Goal: Find specific page/section: Find specific page/section

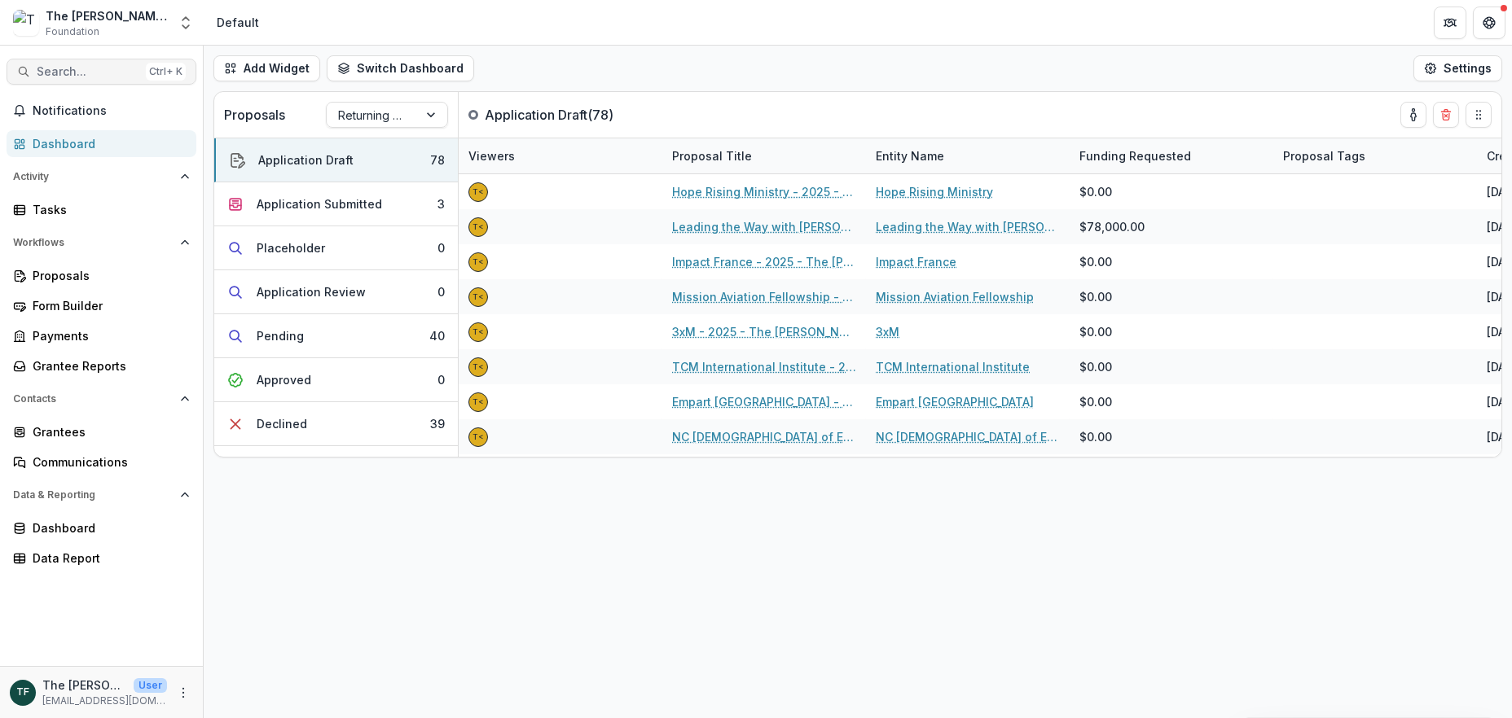
click at [98, 72] on span "Search..." at bounding box center [88, 72] width 103 height 14
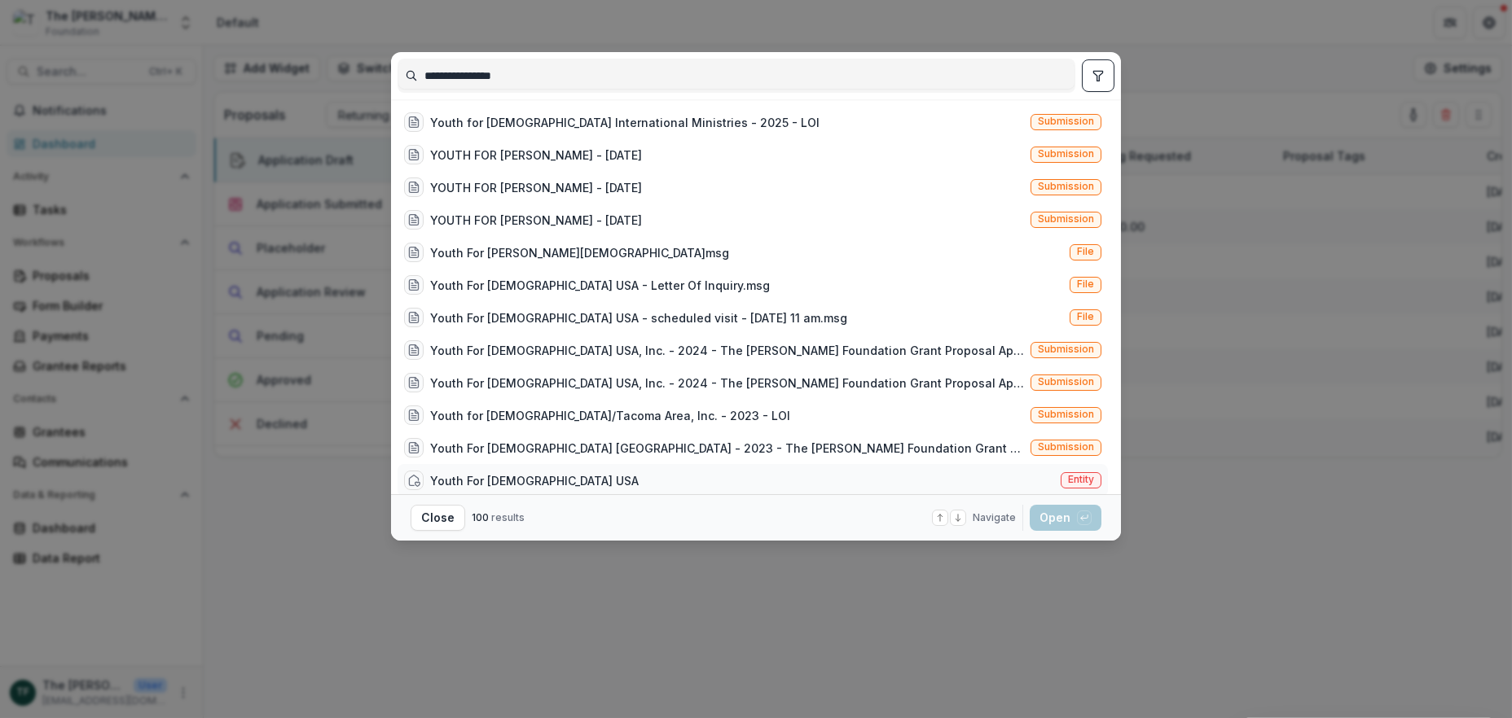
type input "**********"
click at [477, 480] on div "Youth For [DEMOGRAPHIC_DATA] USA" at bounding box center [534, 480] width 209 height 17
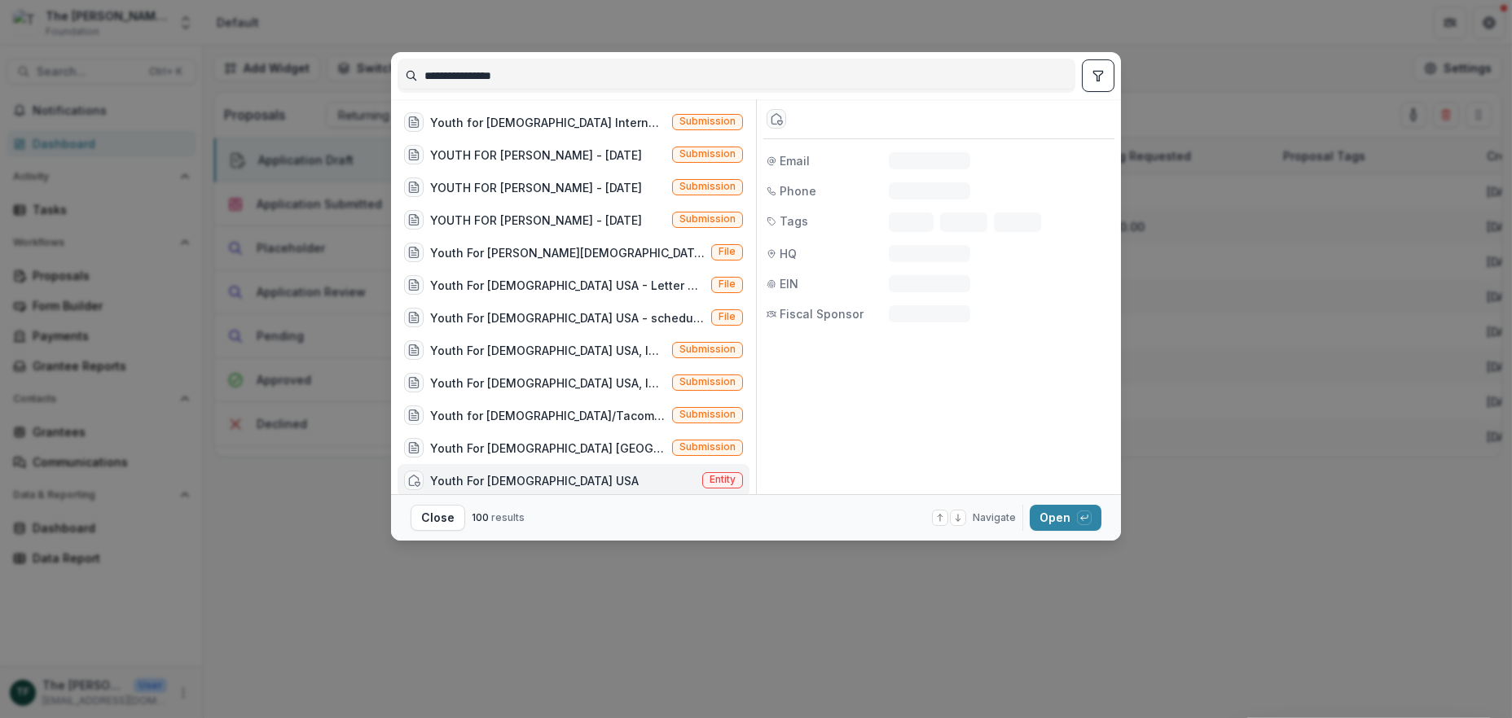
scroll to position [8, 0]
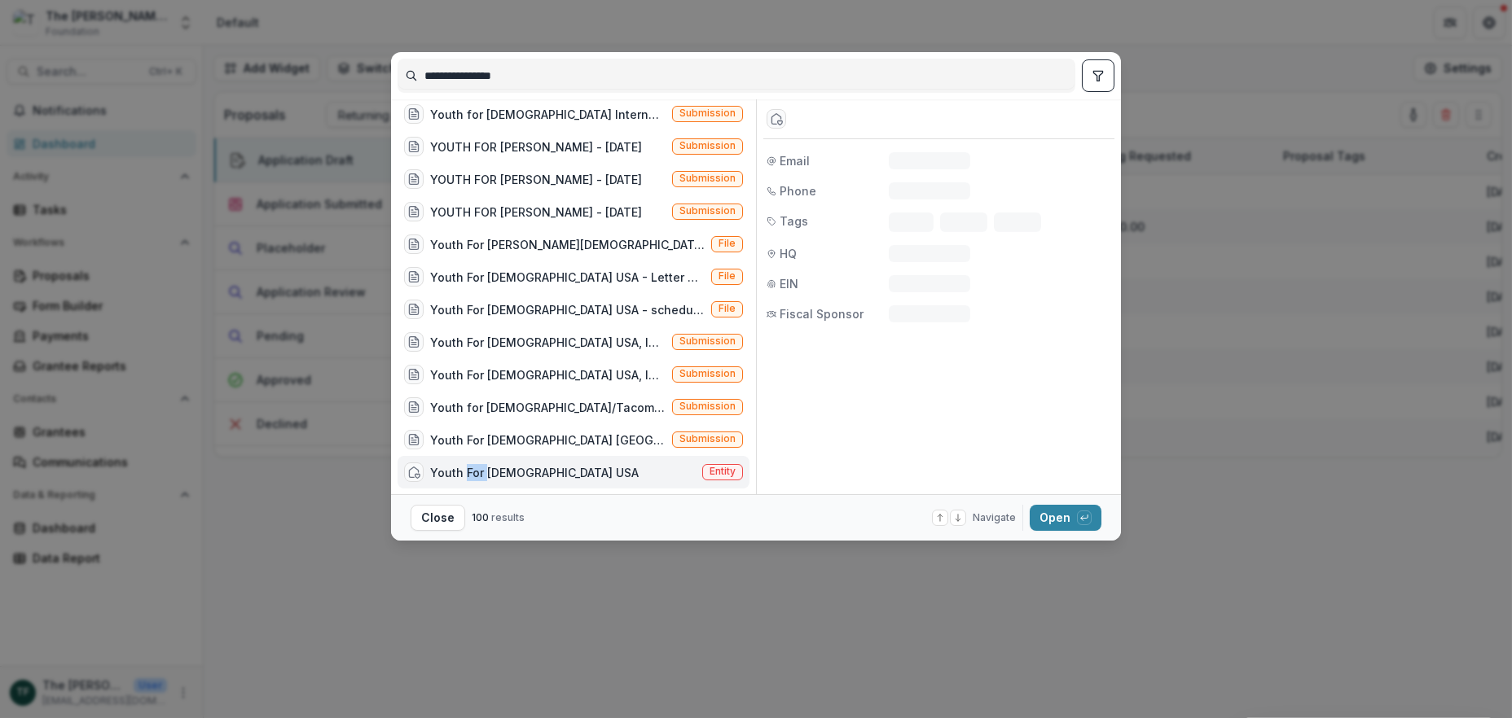
click at [477, 480] on div "Youth For [DEMOGRAPHIC_DATA] USA" at bounding box center [534, 472] width 209 height 17
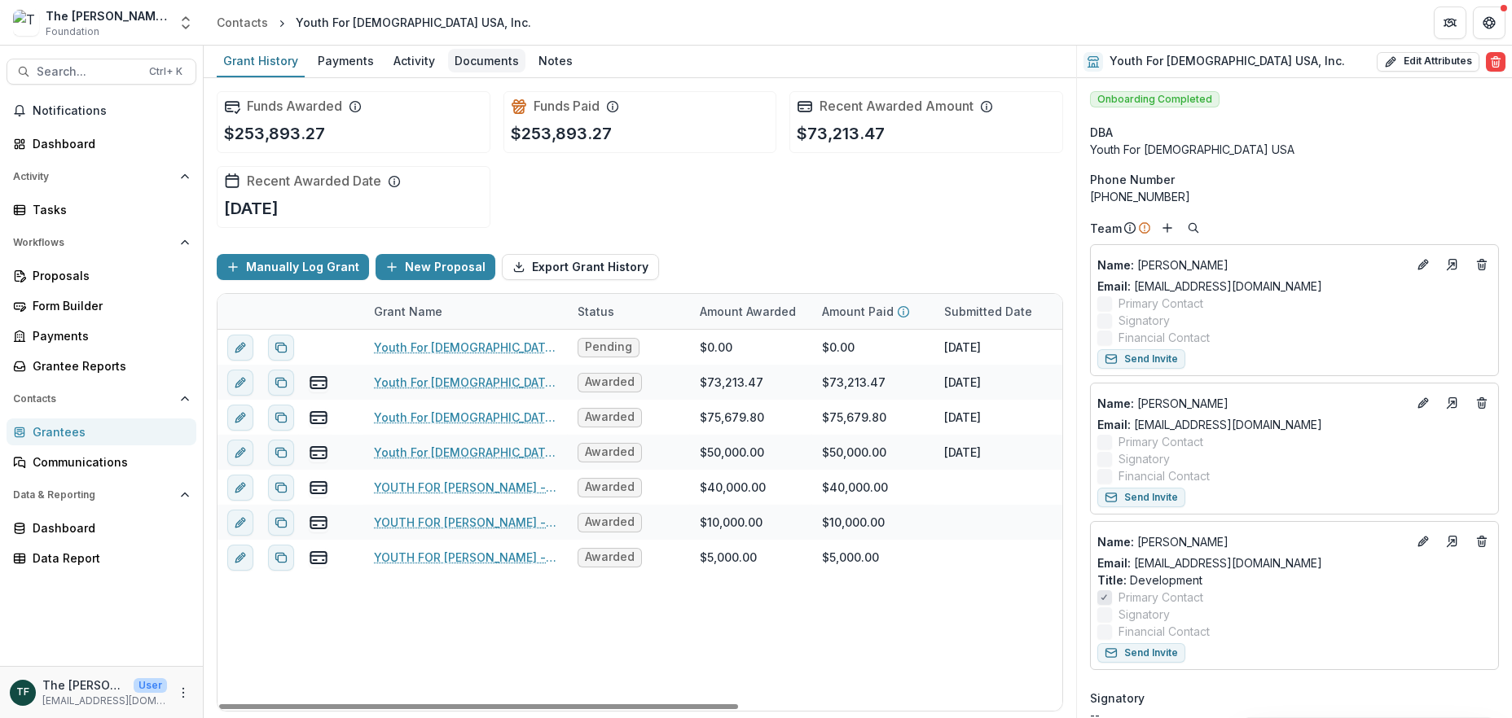
click at [465, 62] on div "Documents" at bounding box center [486, 61] width 77 height 24
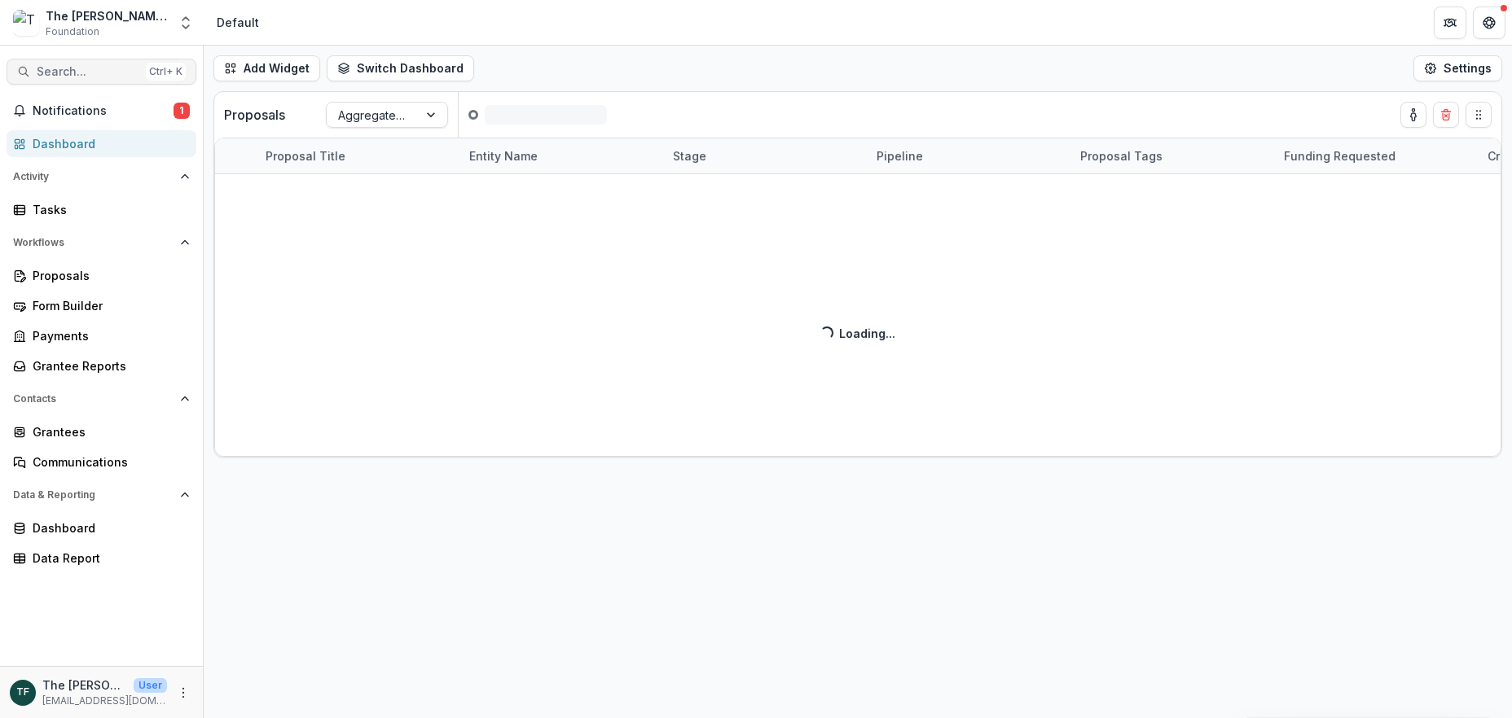
click at [75, 73] on span "Search..." at bounding box center [88, 72] width 103 height 14
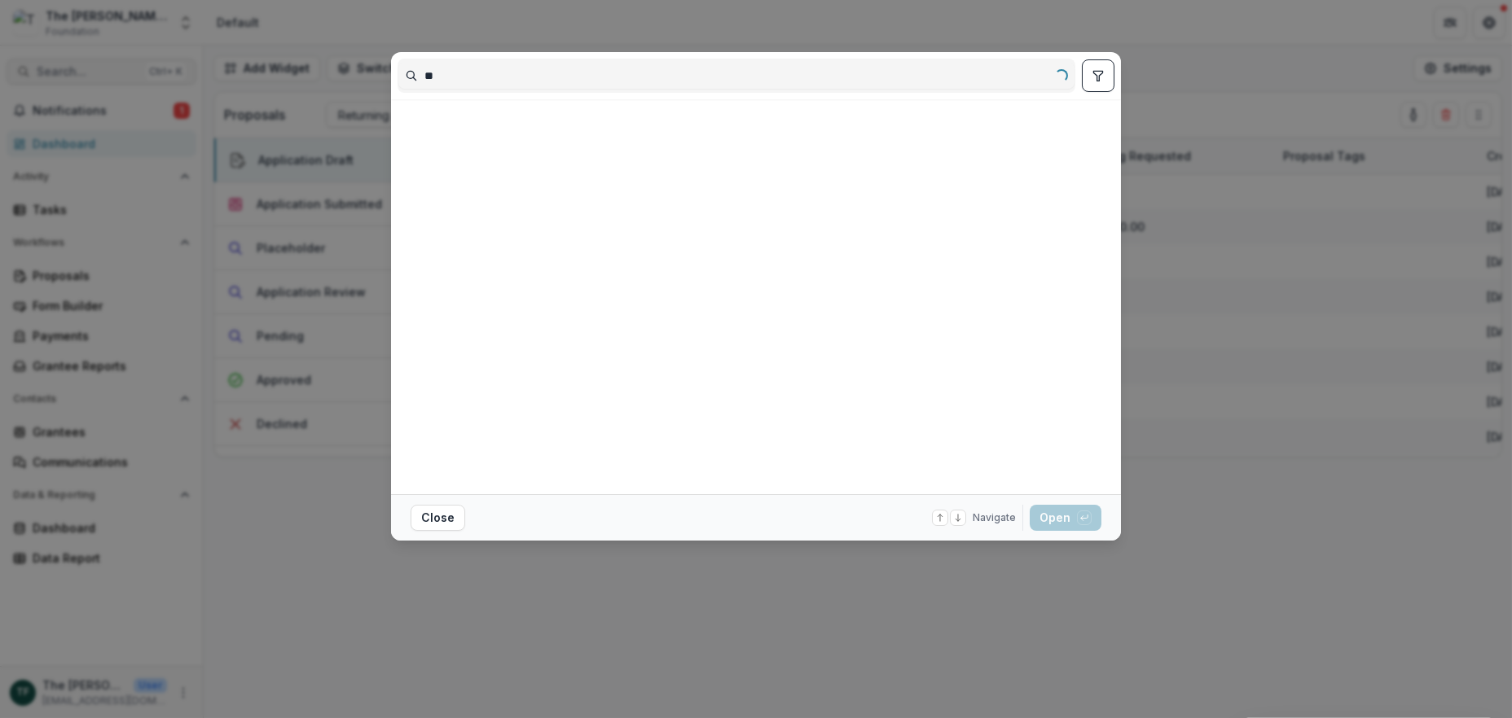
type input "*"
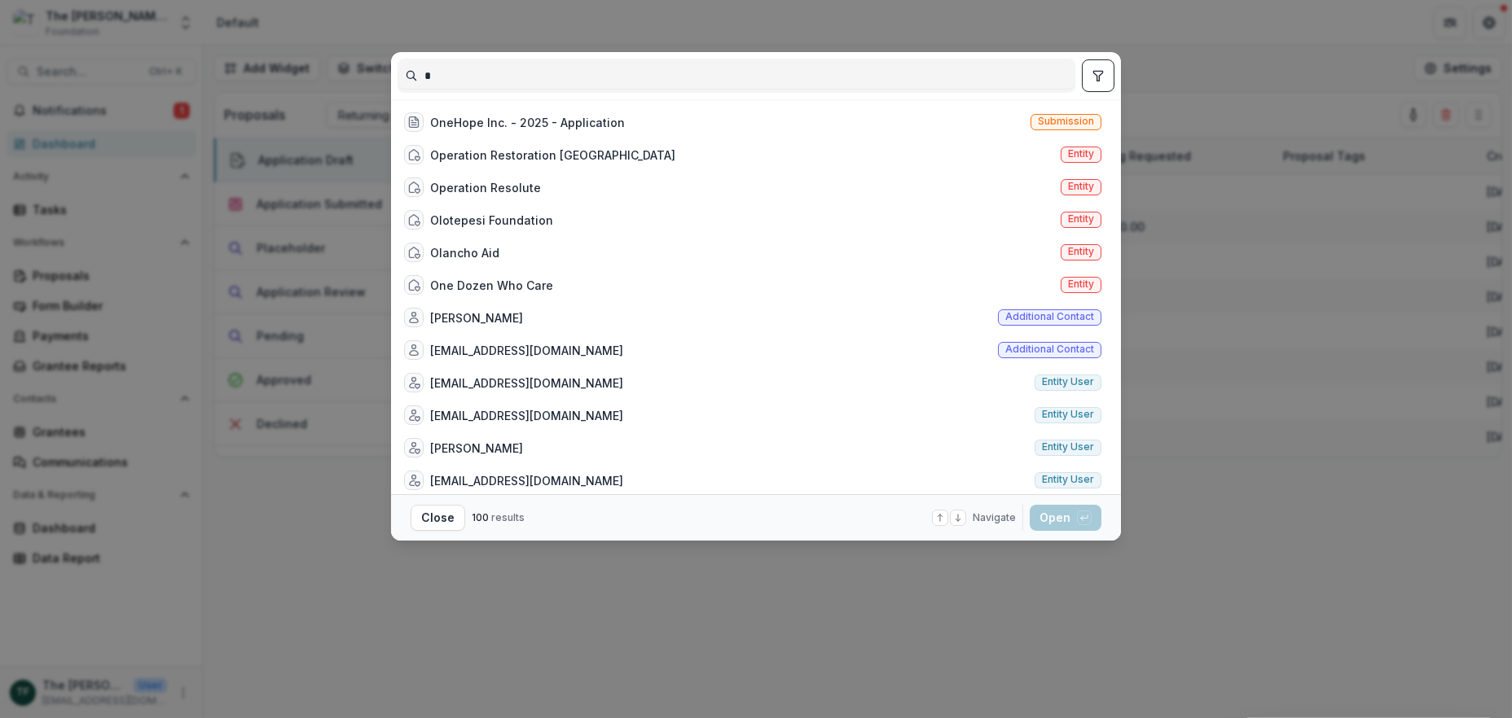
type input "*"
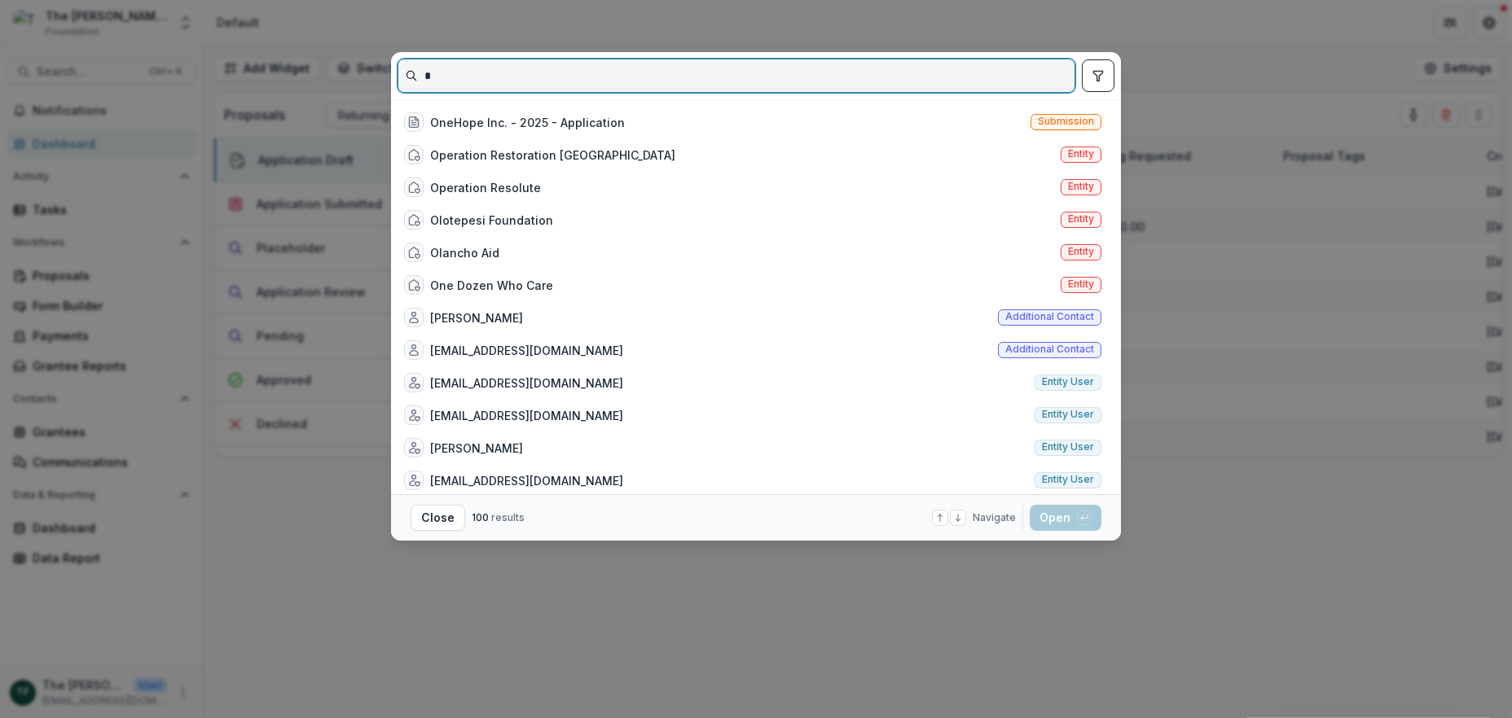
click at [502, 72] on input "*" at bounding box center [736, 76] width 676 height 26
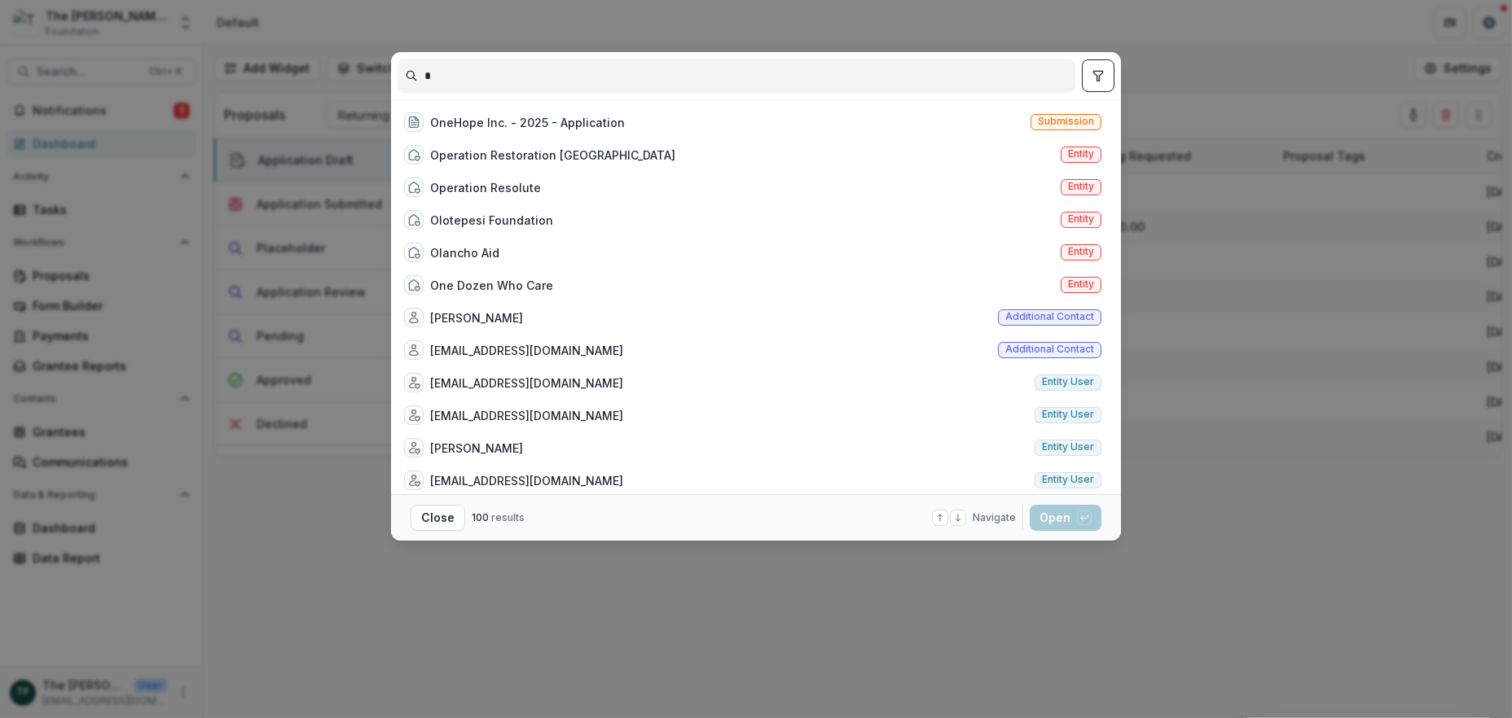
click at [1215, 30] on div "* OneHope Inc. - 2025 - Application Submission Operation Restoration Bolivia En…" at bounding box center [756, 359] width 1512 height 718
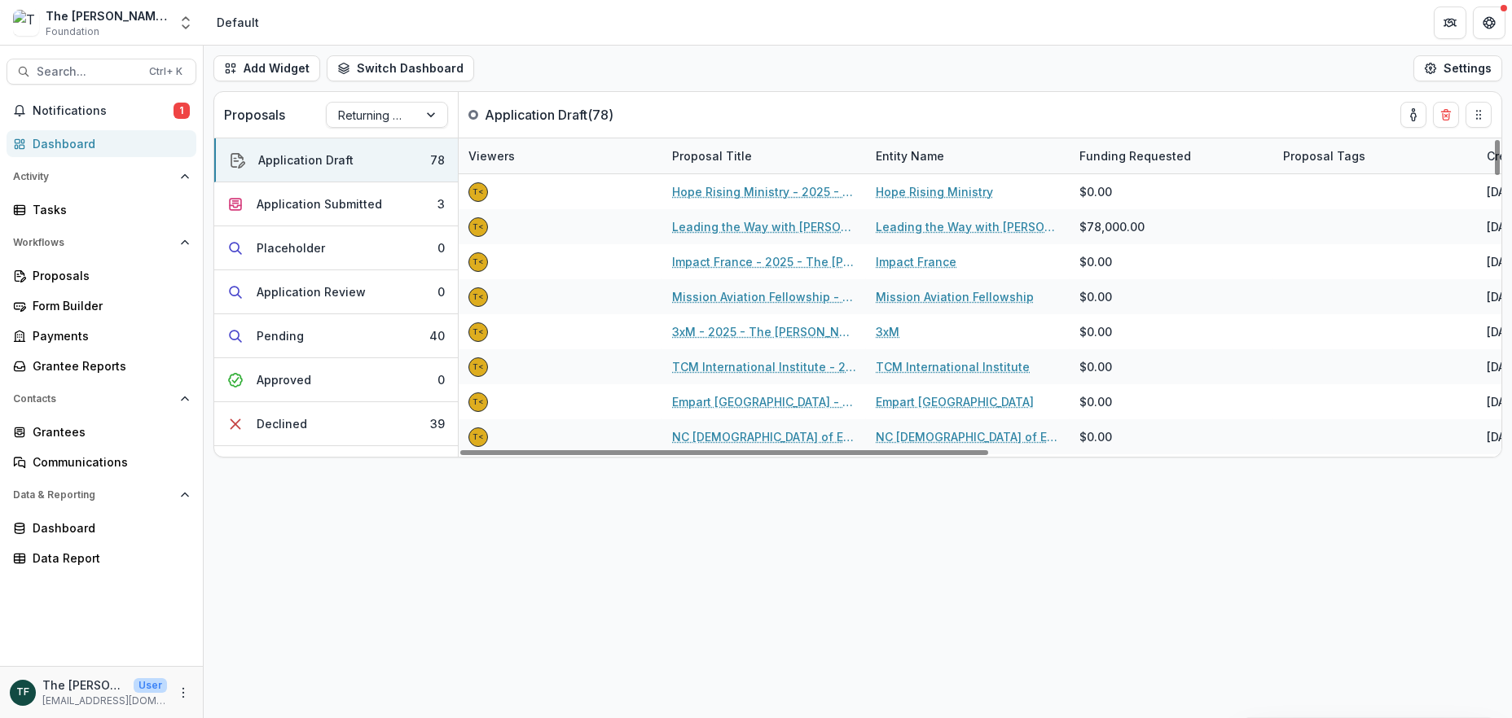
click at [547, 670] on div "Add Widget Switch Dashboard Default New Dashboard Settings Proposals Returning …" at bounding box center [858, 382] width 1308 height 673
